Goal: Book appointment/travel/reservation

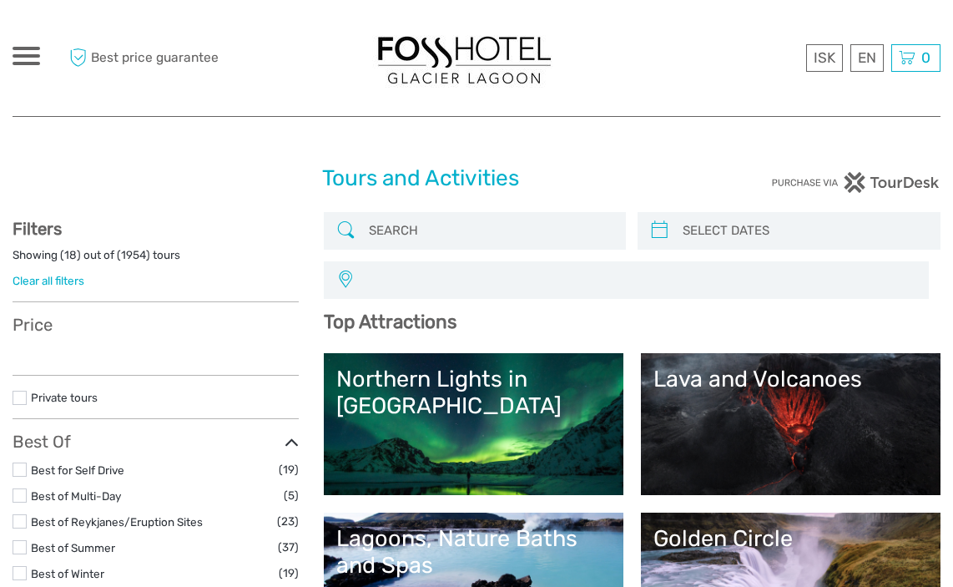
select select
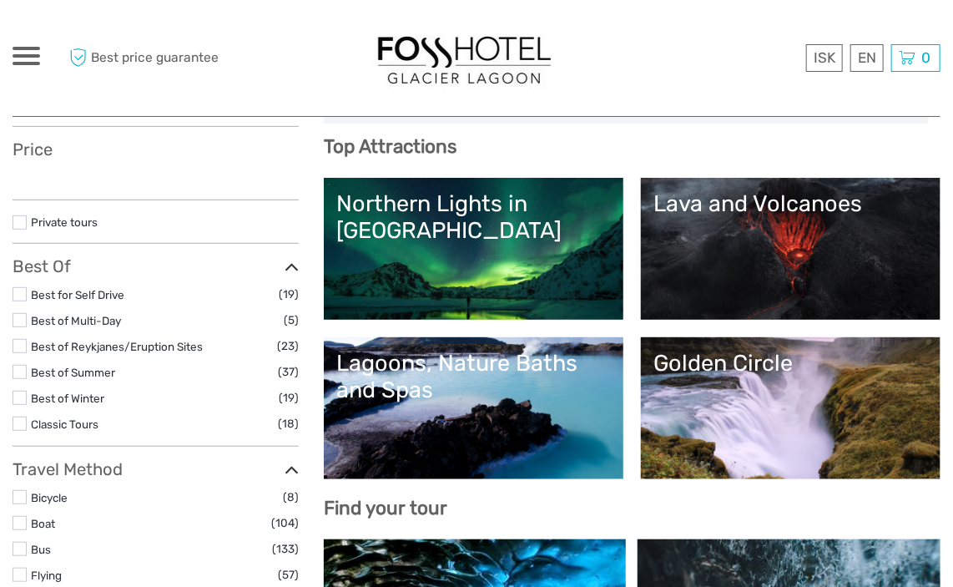
scroll to position [250, 0]
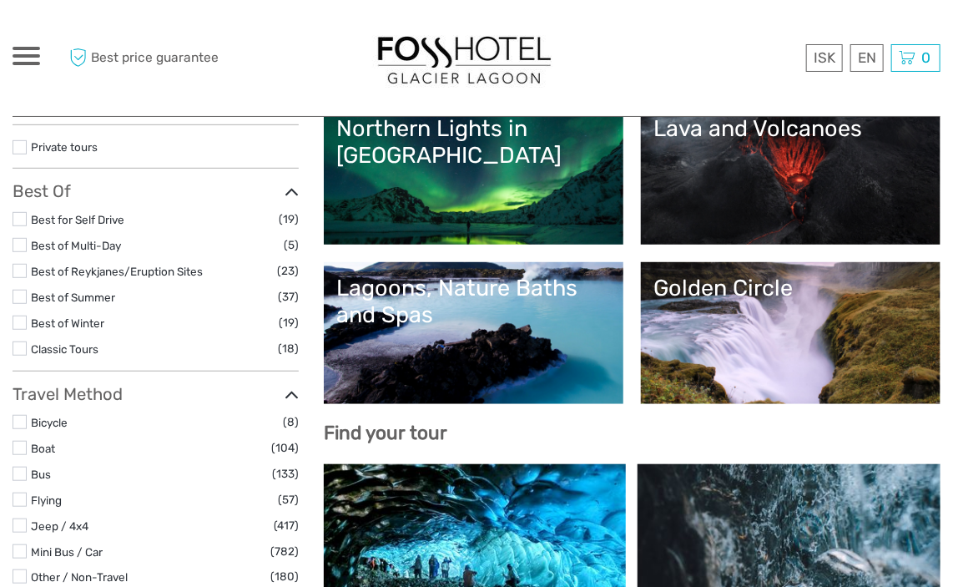
select select
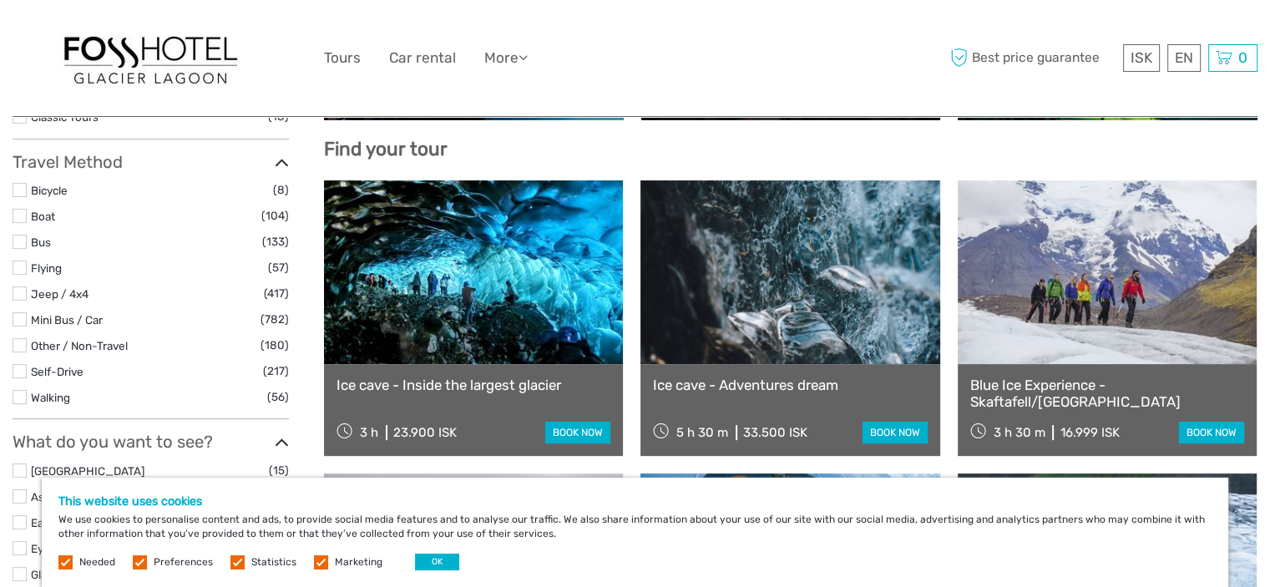
scroll to position [483, 0]
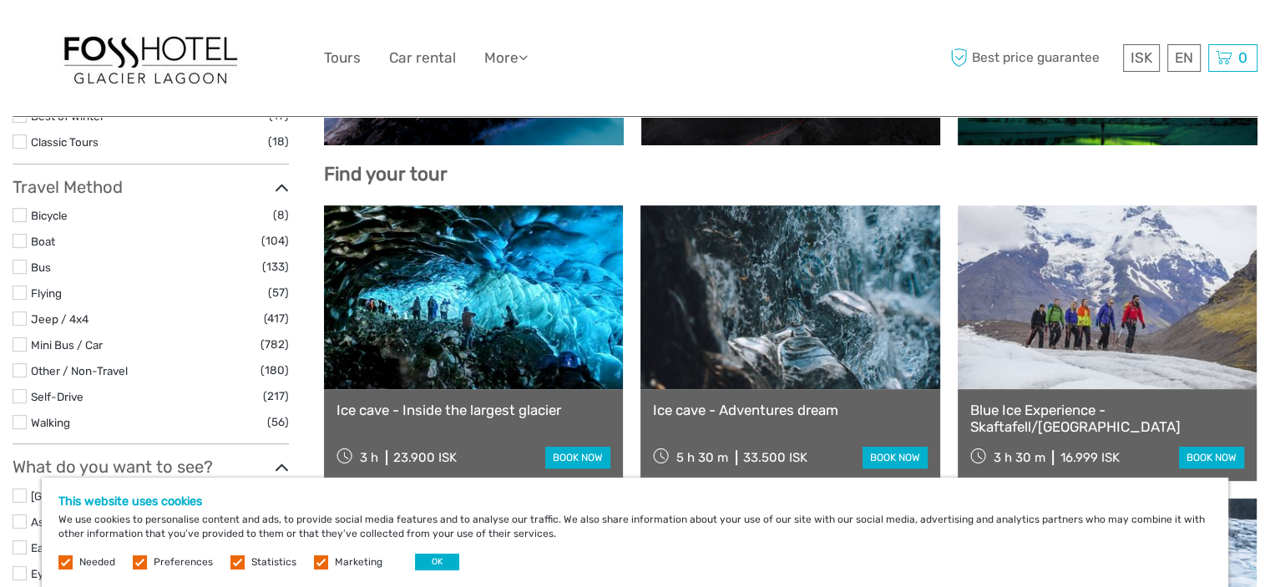
click at [484, 384] on link at bounding box center [473, 297] width 299 height 184
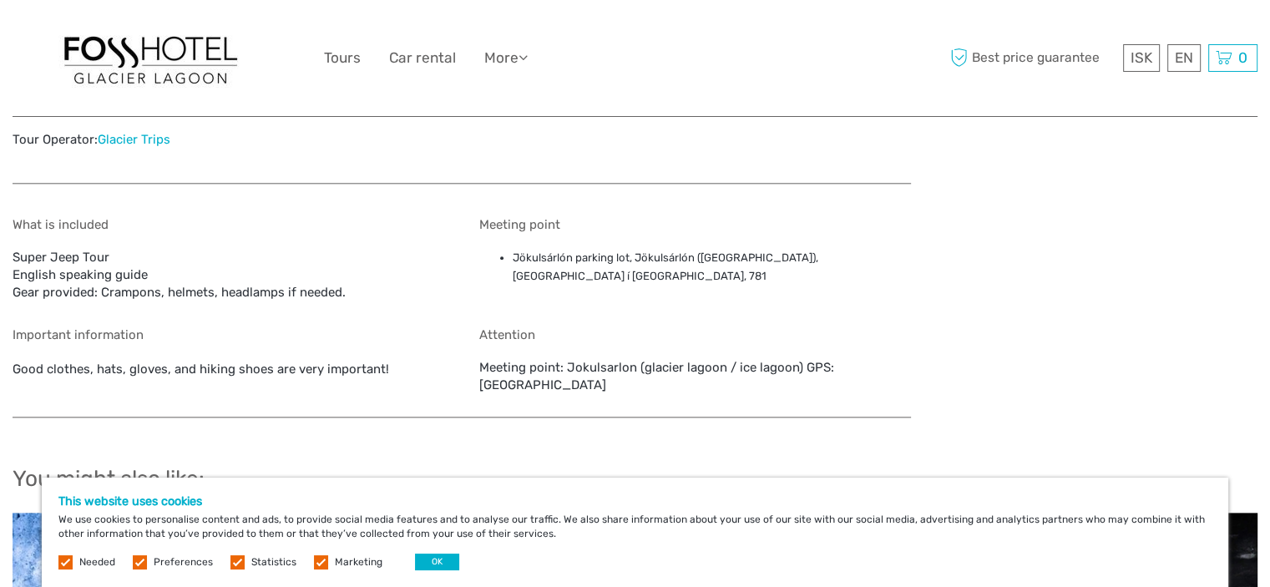
scroll to position [1753, 0]
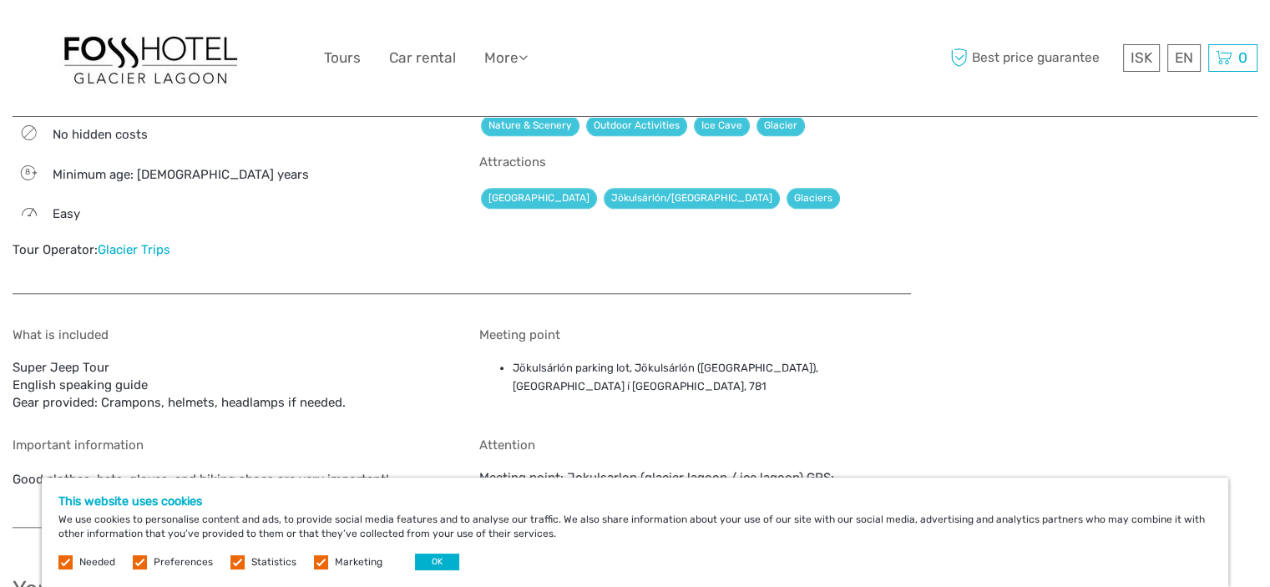
click at [120, 250] on link "Glacier Trips" at bounding box center [134, 249] width 73 height 15
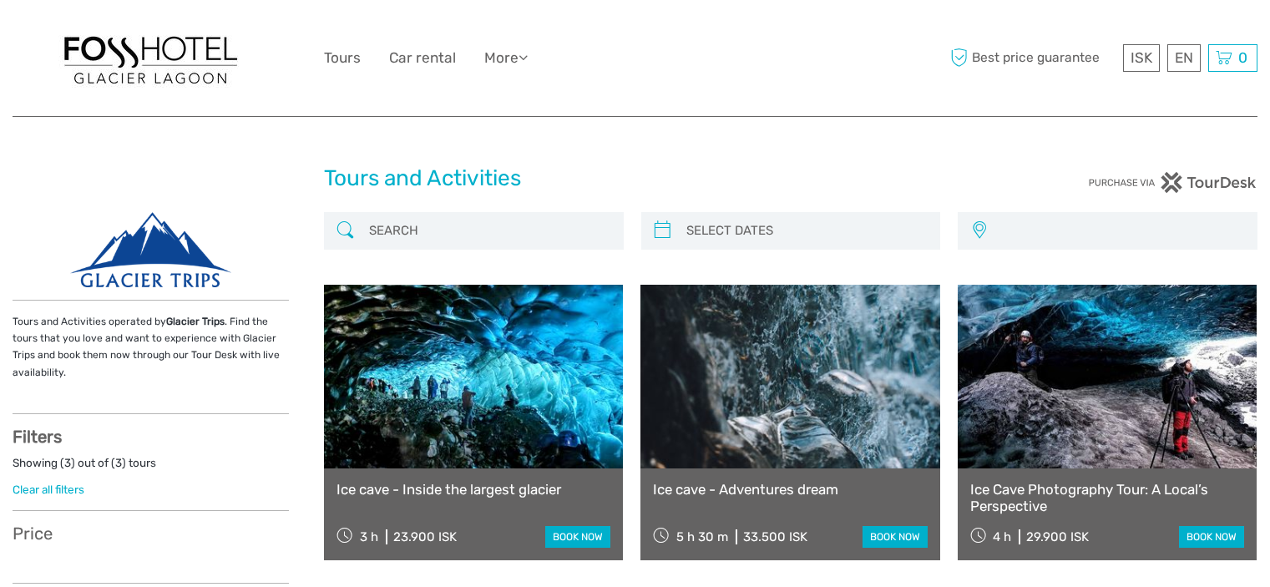
select select
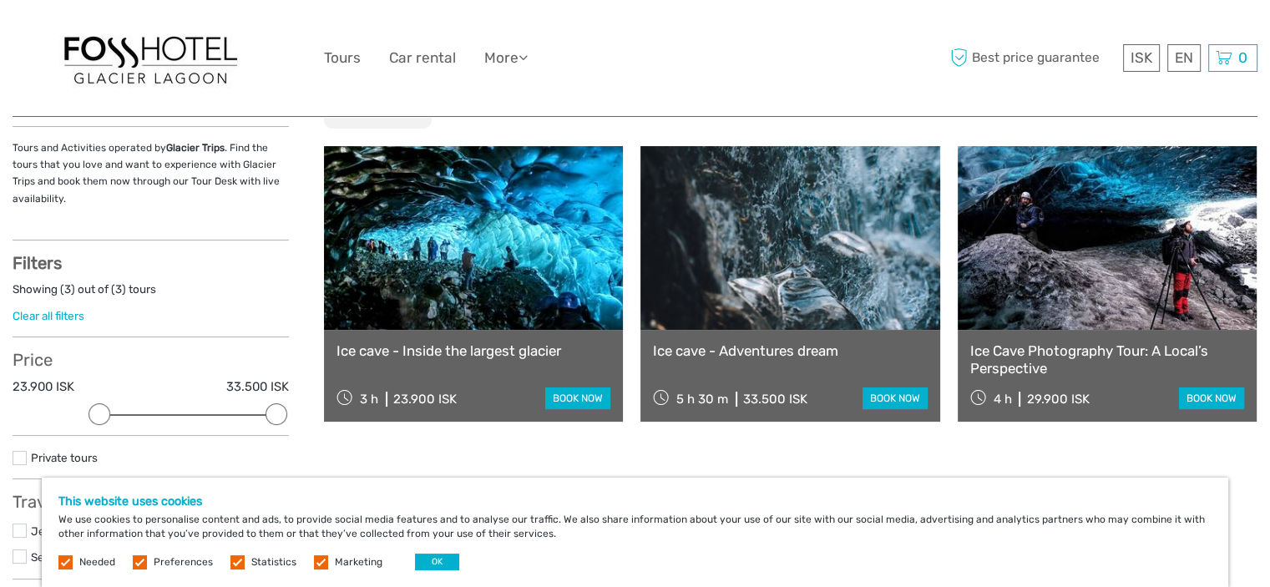
scroll to position [167, 0]
